Goal: Task Accomplishment & Management: Complete application form

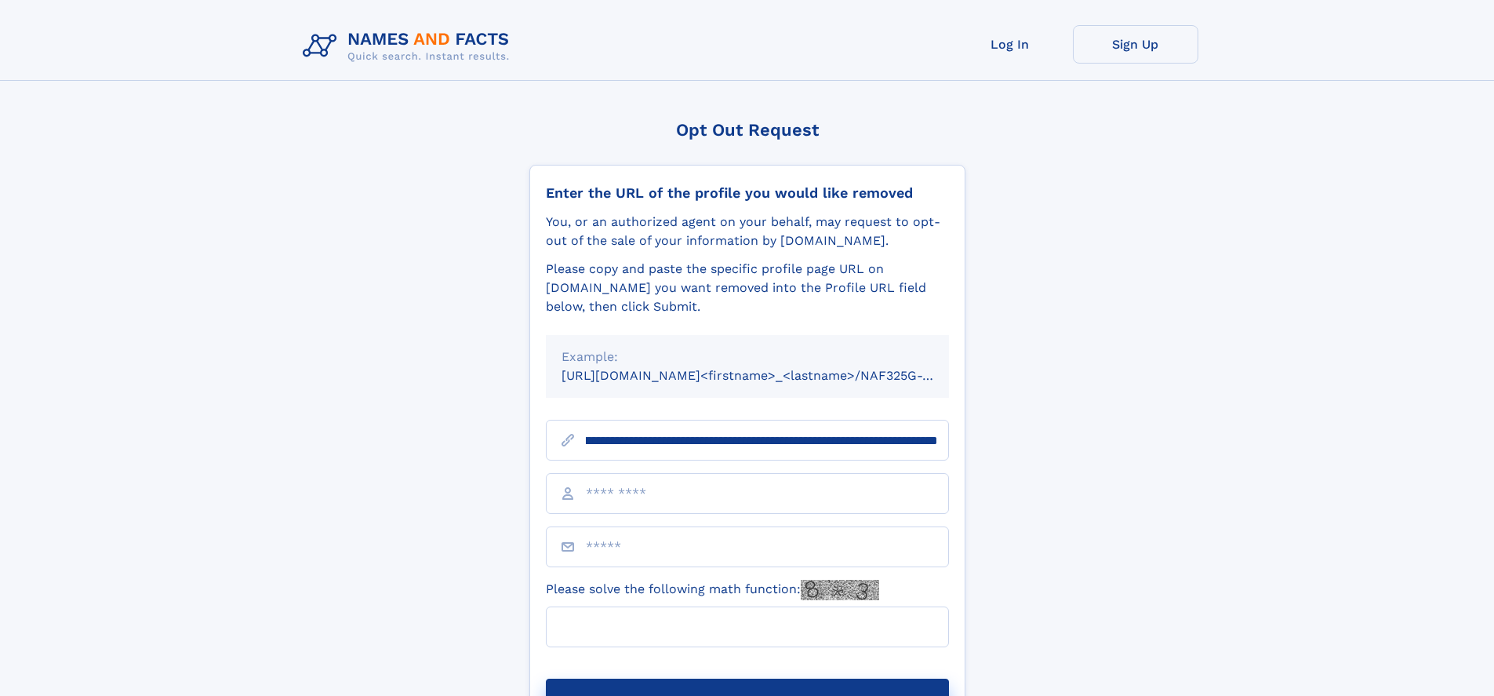
scroll to position [0, 191]
type input "**********"
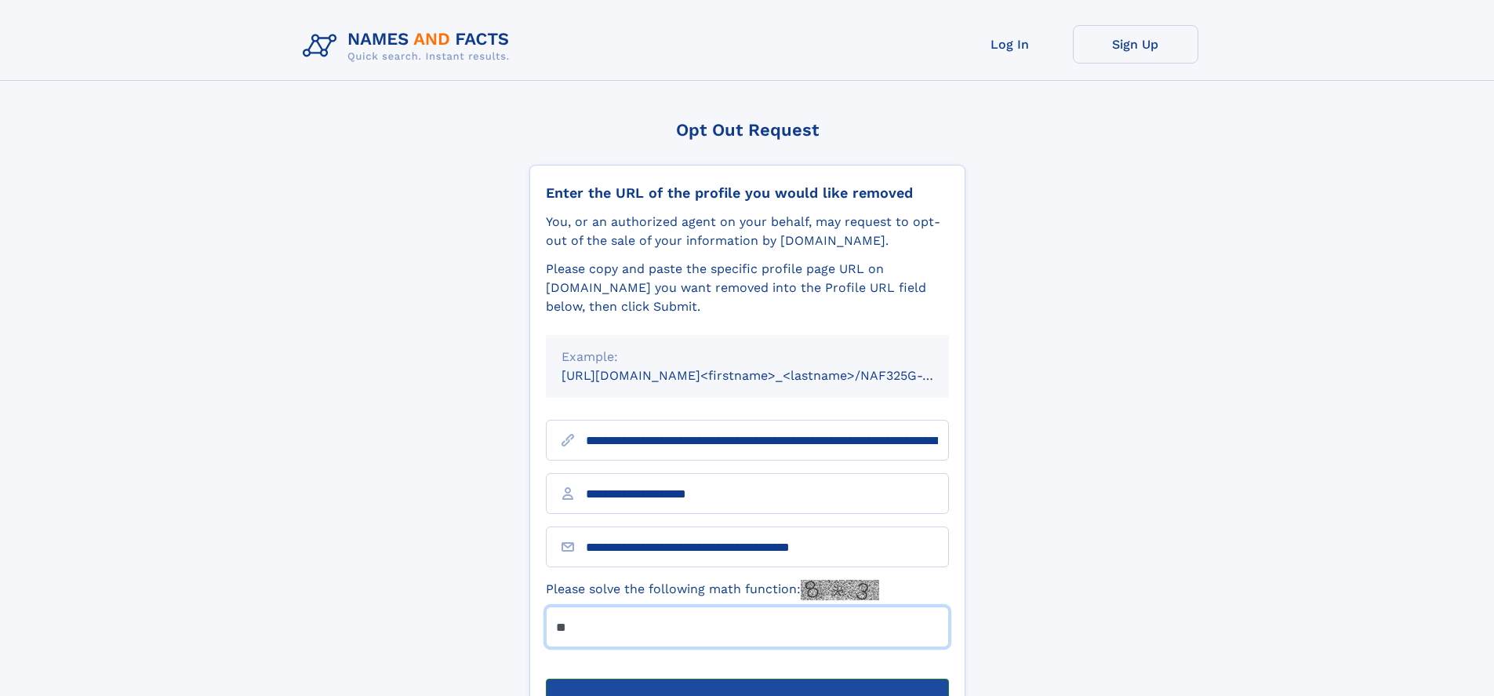
type input "**"
click at [747, 679] on button "Submit Opt Out Request" at bounding box center [747, 704] width 403 height 50
